Goal: Transaction & Acquisition: Purchase product/service

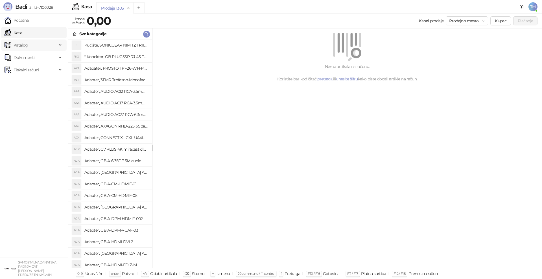
click at [17, 47] on span "Katalog" at bounding box center [21, 44] width 14 height 11
click at [21, 83] on link "Artikli" at bounding box center [17, 82] width 20 height 11
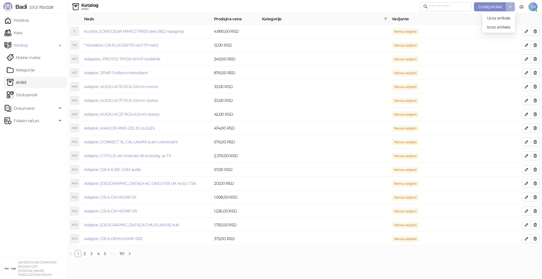
click at [510, 8] on icon "button" at bounding box center [510, 7] width 5 height 5
click at [504, 19] on span "Uvoz artikala" at bounding box center [498, 18] width 23 height 5
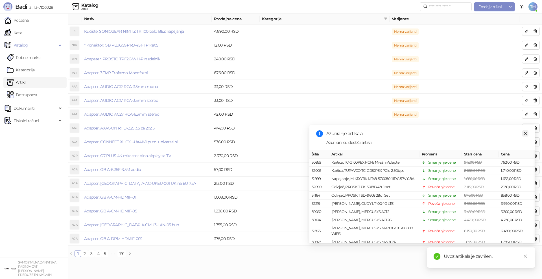
click at [523, 134] on icon "close" at bounding box center [525, 133] width 4 height 4
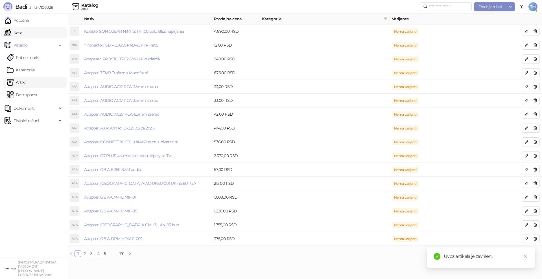
click at [22, 30] on link "Kasa" at bounding box center [13, 32] width 17 height 11
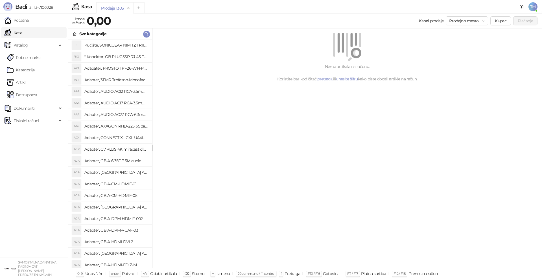
click at [324, 192] on div "Nema artikala na računu. Koristite bar kod čitač, pretragu ili unesite šifru ka…" at bounding box center [346, 148] width 389 height 240
click at [380, 156] on div "Nema artikala na računu. Koristite bar kod čitač, pretragu ili unesite šifru ka…" at bounding box center [346, 148] width 389 height 240
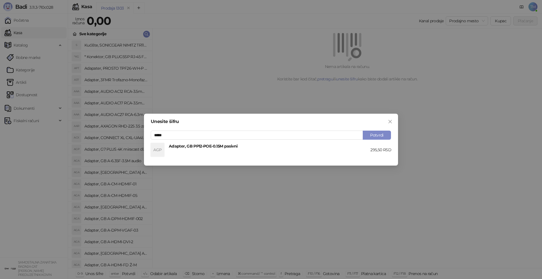
type input "*****"
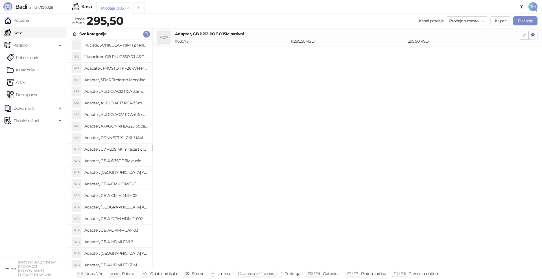
click at [522, 38] on span "button" at bounding box center [523, 34] width 5 height 5
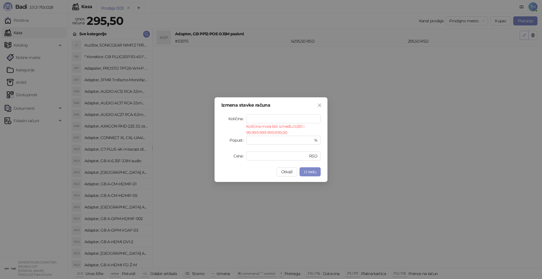
type input "*"
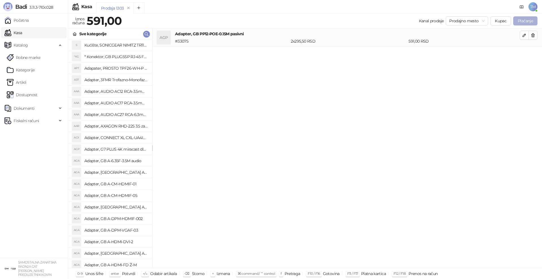
click at [525, 22] on button "Plaćanje" at bounding box center [525, 20] width 24 height 9
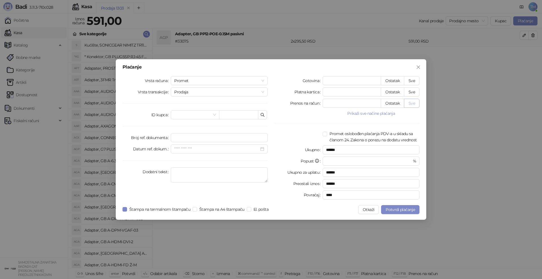
click at [412, 103] on button "Sve" at bounding box center [412, 103] width 16 height 9
type input "***"
type input "****"
click at [399, 211] on span "Potvrdi plaćanje" at bounding box center [399, 209] width 29 height 5
